Goal: Information Seeking & Learning: Understand process/instructions

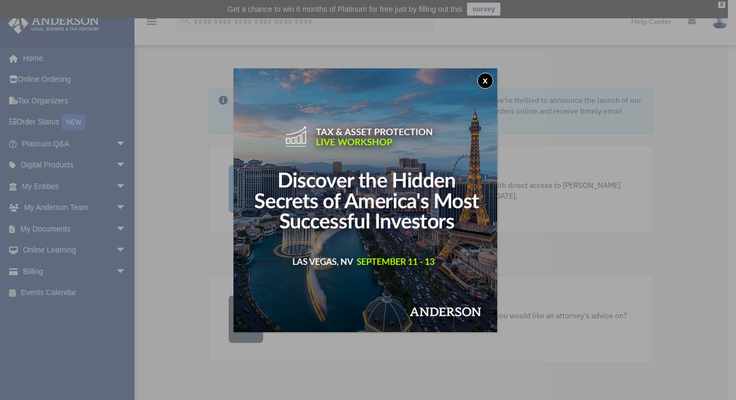
click at [487, 78] on button "x" at bounding box center [485, 81] width 16 height 16
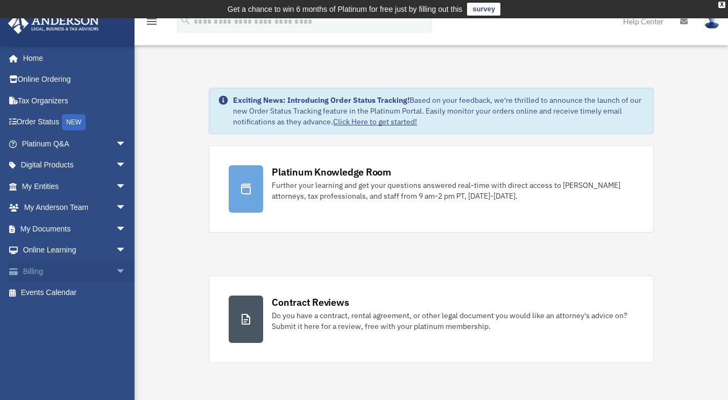
click at [101, 272] on link "Billing arrow_drop_down" at bounding box center [75, 271] width 135 height 22
click at [116, 274] on span "arrow_drop_down" at bounding box center [127, 271] width 22 height 22
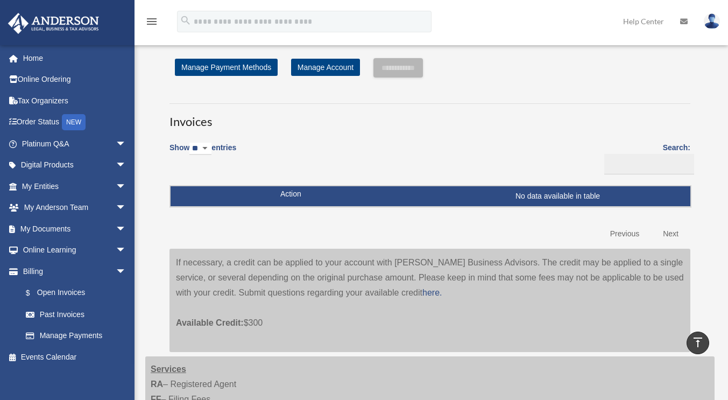
scroll to position [20, 0]
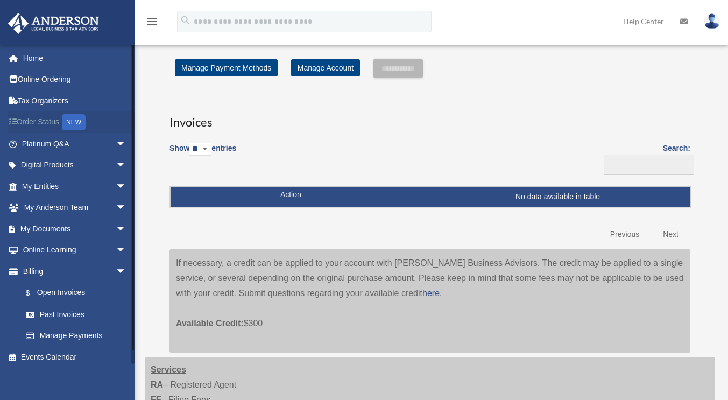
click at [55, 123] on link "Order Status NEW" at bounding box center [75, 122] width 135 height 22
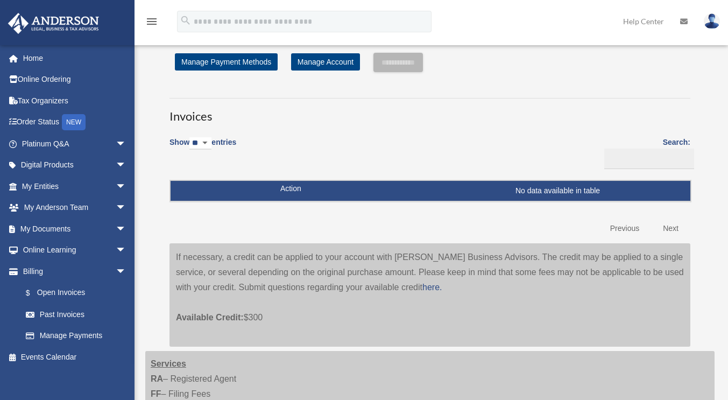
scroll to position [20, 0]
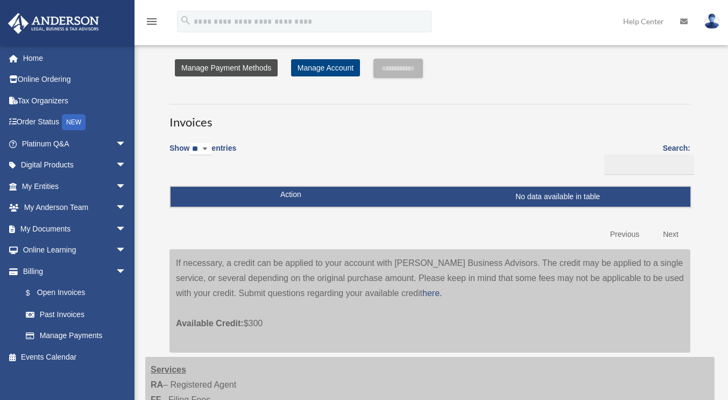
click at [246, 64] on link "Manage Payment Methods" at bounding box center [226, 67] width 103 height 17
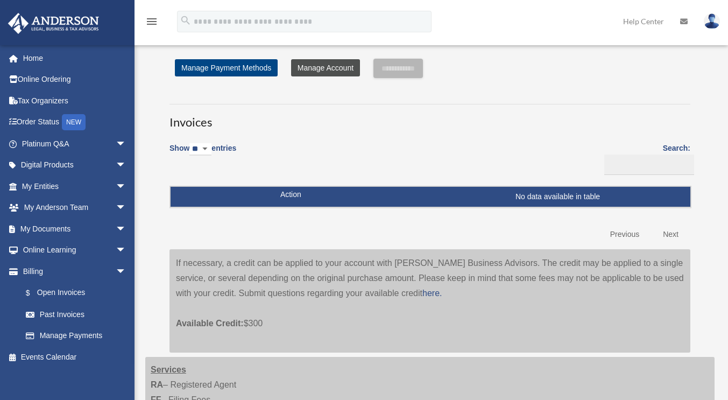
click at [329, 66] on link "Manage Account" at bounding box center [325, 67] width 69 height 17
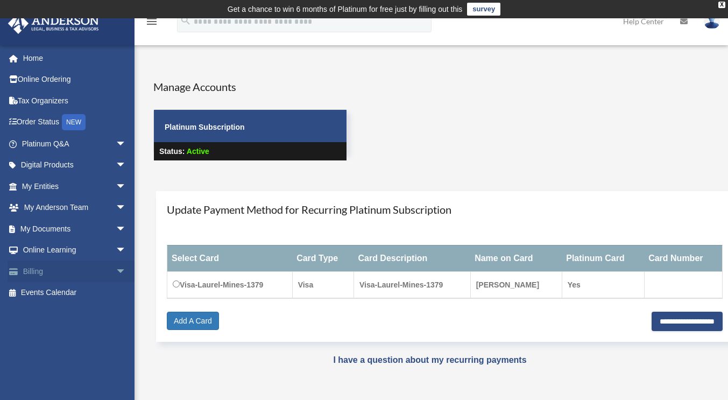
click at [102, 274] on link "Billing arrow_drop_down" at bounding box center [75, 271] width 135 height 22
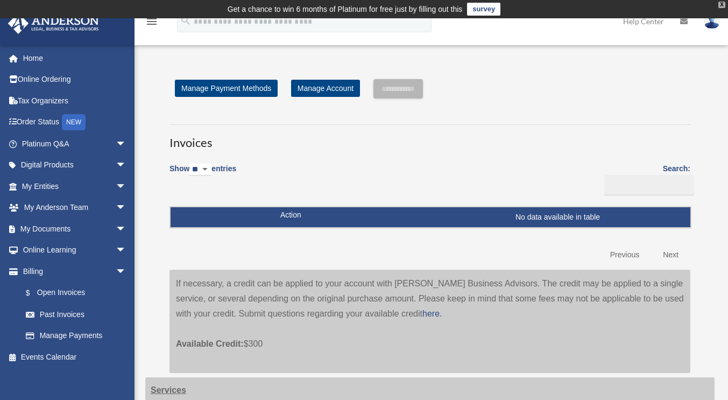
click at [723, 5] on div "X" at bounding box center [722, 5] width 7 height 6
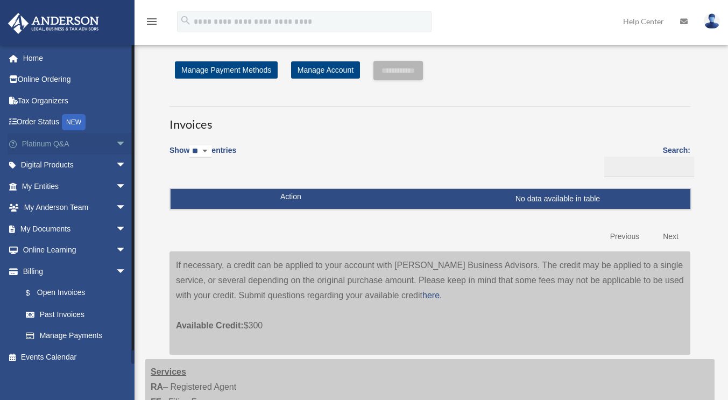
click at [45, 142] on link "Platinum Q&A arrow_drop_down" at bounding box center [75, 144] width 135 height 22
click at [116, 142] on span "arrow_drop_down" at bounding box center [127, 144] width 22 height 22
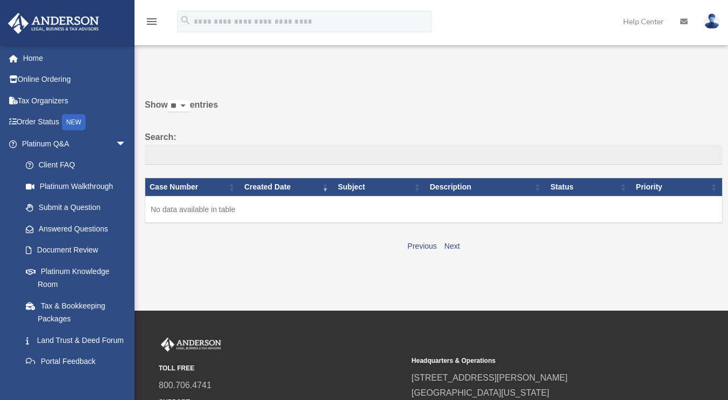
click at [64, 164] on link "Client FAQ" at bounding box center [76, 165] width 122 height 22
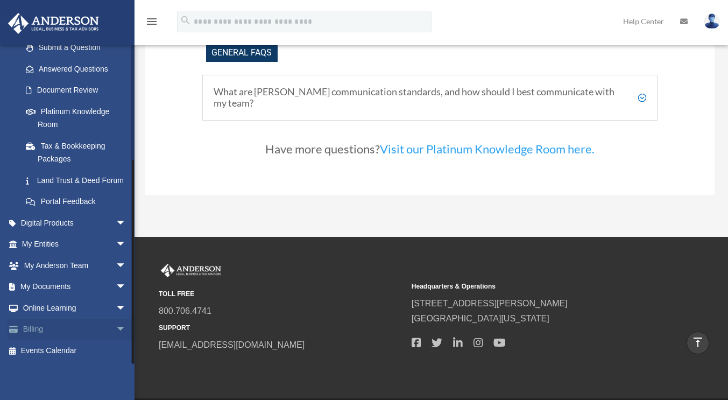
scroll to position [2223, 0]
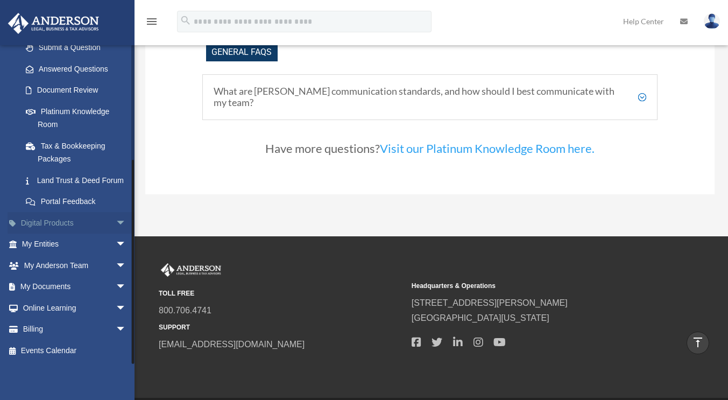
click at [116, 222] on span "arrow_drop_down" at bounding box center [127, 223] width 22 height 22
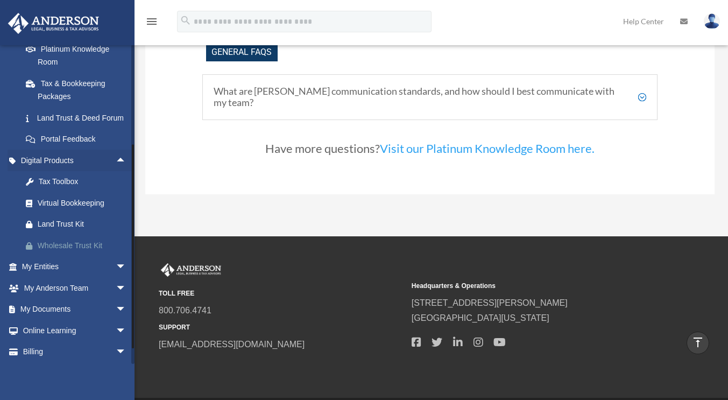
scroll to position [223, 0]
click at [116, 278] on span "arrow_drop_down" at bounding box center [127, 267] width 22 height 22
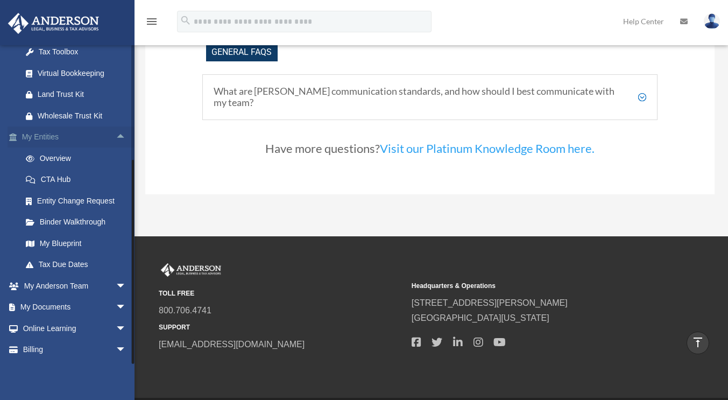
scroll to position [385, 0]
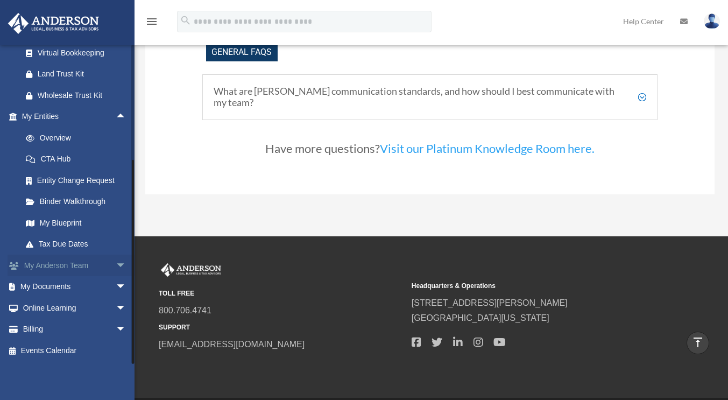
click at [116, 267] on span "arrow_drop_down" at bounding box center [127, 266] width 22 height 22
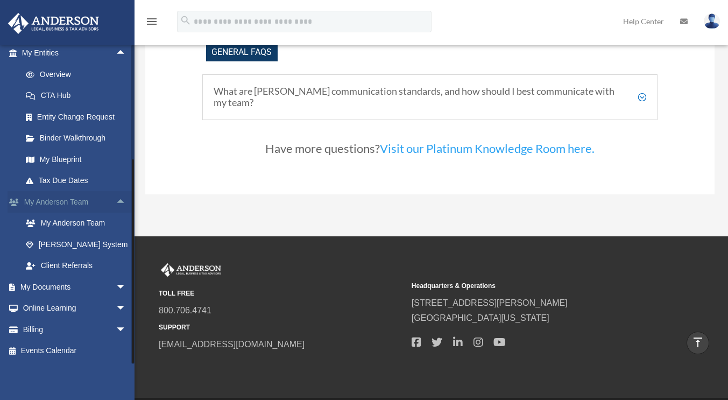
scroll to position [449, 0]
click at [116, 286] on span "arrow_drop_down" at bounding box center [127, 287] width 22 height 22
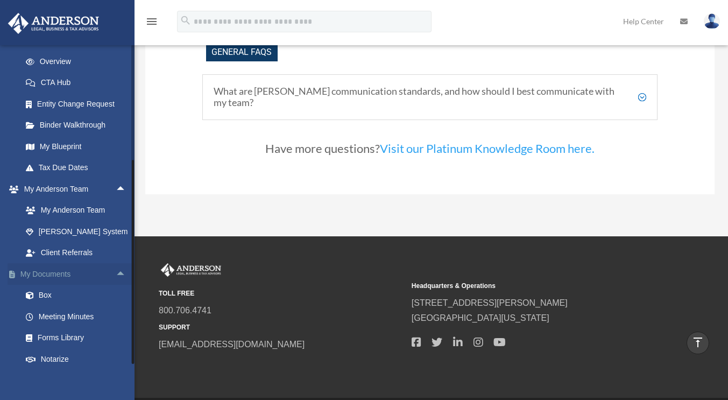
scroll to position [534, 0]
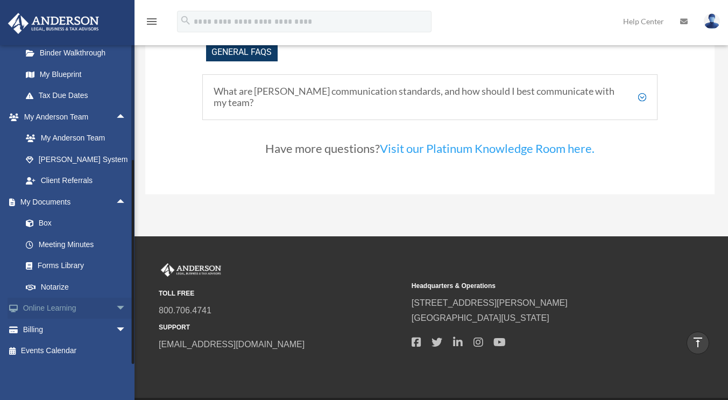
click at [116, 308] on span "arrow_drop_down" at bounding box center [127, 309] width 22 height 22
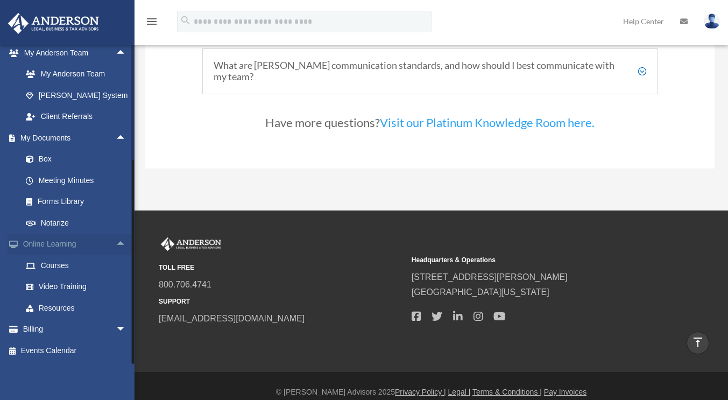
scroll to position [2254, 0]
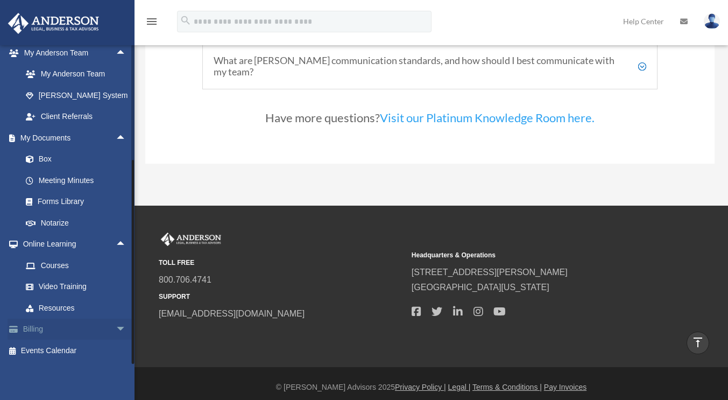
click at [116, 330] on span "arrow_drop_down" at bounding box center [127, 330] width 22 height 22
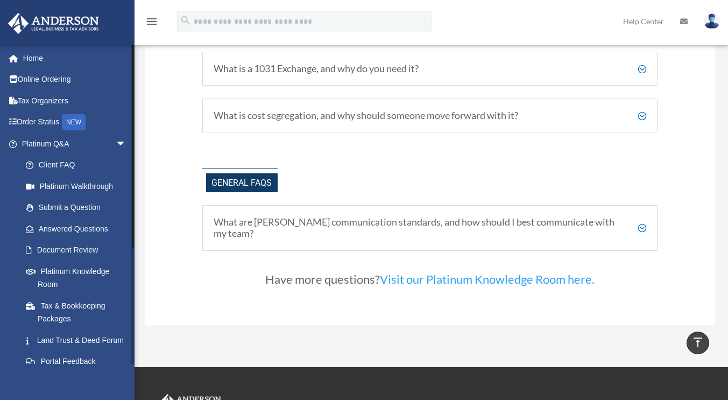
scroll to position [2083, 0]
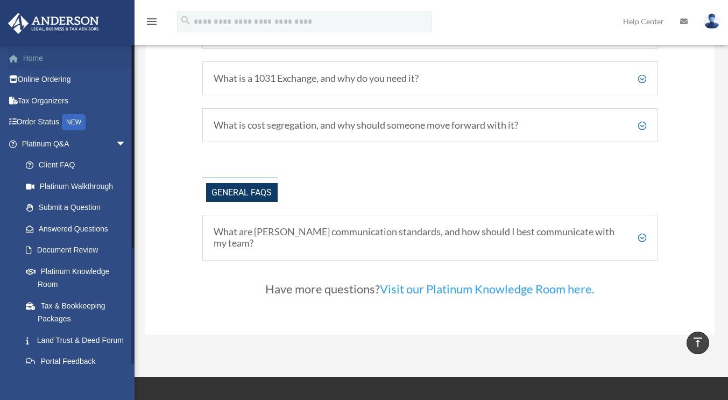
click at [36, 57] on link "Home" at bounding box center [75, 58] width 135 height 22
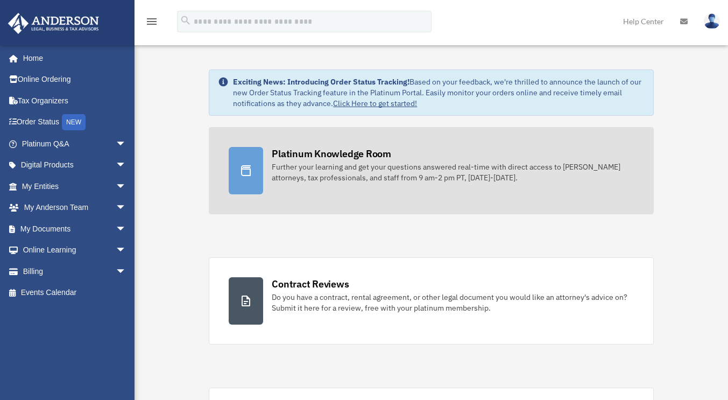
scroll to position [3, 0]
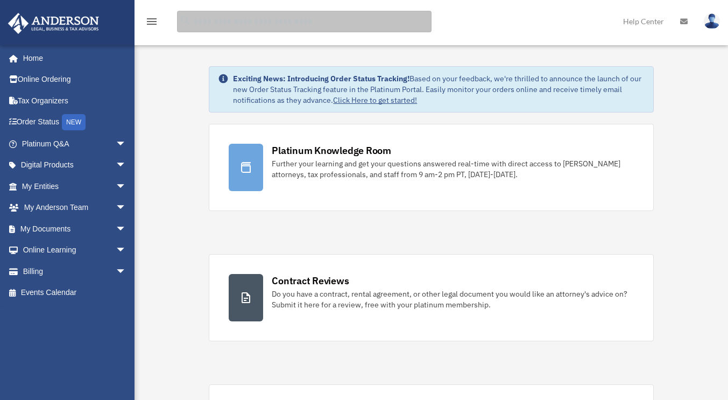
click at [234, 19] on input "search" at bounding box center [304, 22] width 255 height 22
type input "**********"
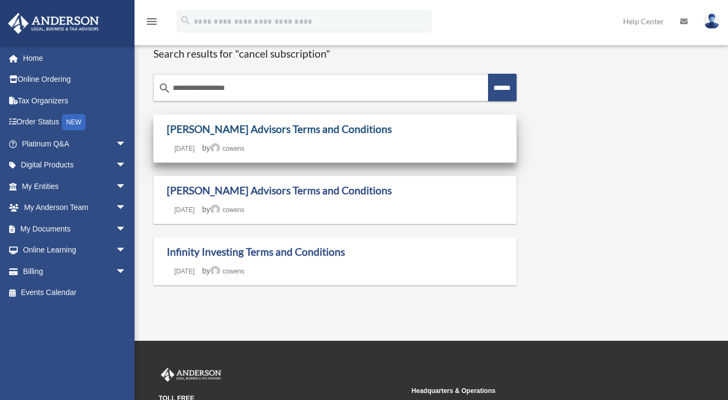
click at [295, 131] on link "[PERSON_NAME] Advisors Terms and Conditions" at bounding box center [279, 129] width 225 height 12
click at [217, 131] on link "[PERSON_NAME] Advisors Terms and Conditions" at bounding box center [279, 129] width 225 height 12
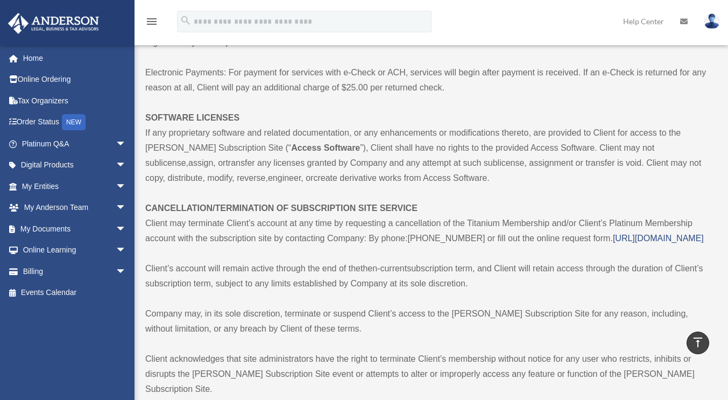
scroll to position [2094, 0]
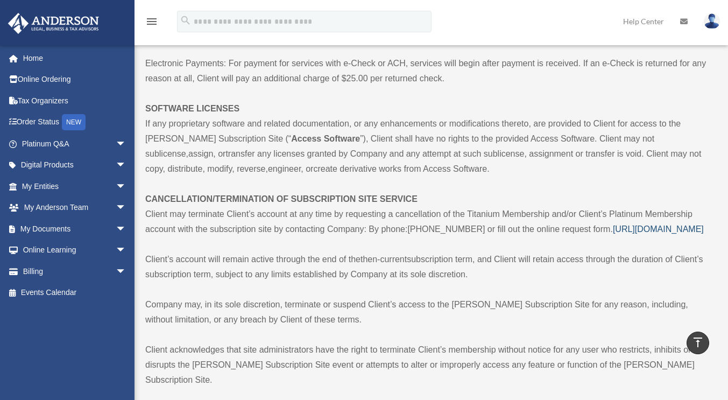
click at [613, 224] on span "https://andersonadvisors.com/client-request-form" at bounding box center [658, 228] width 91 height 9
